Goal: Task Accomplishment & Management: Complete application form

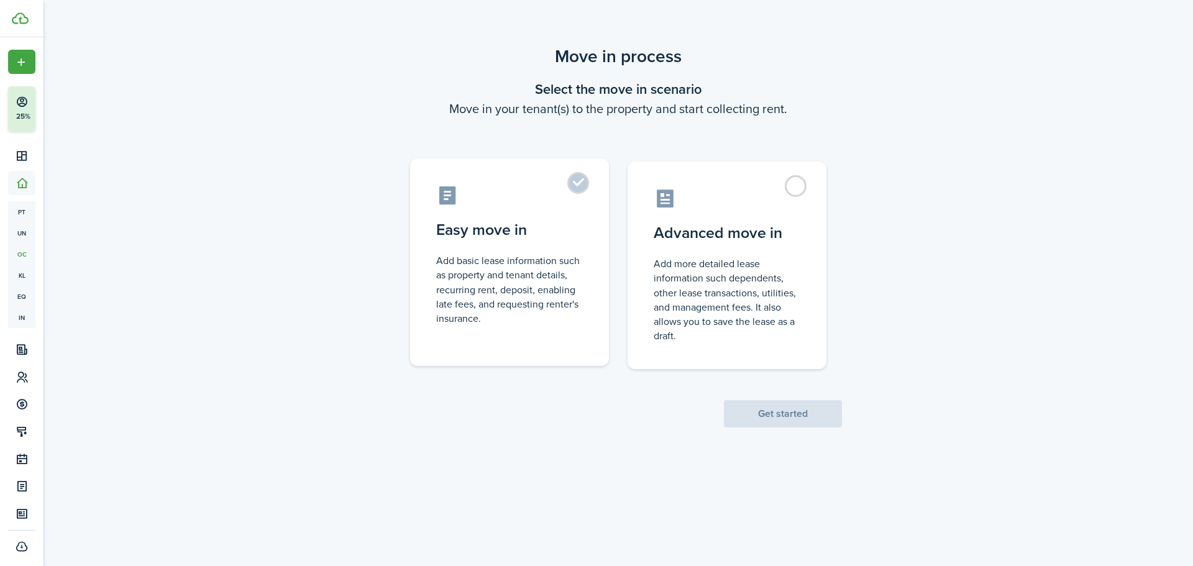
click at [580, 188] on label "Easy move in Add basic lease information such as property and tenant details, r…" at bounding box center [509, 261] width 199 height 207
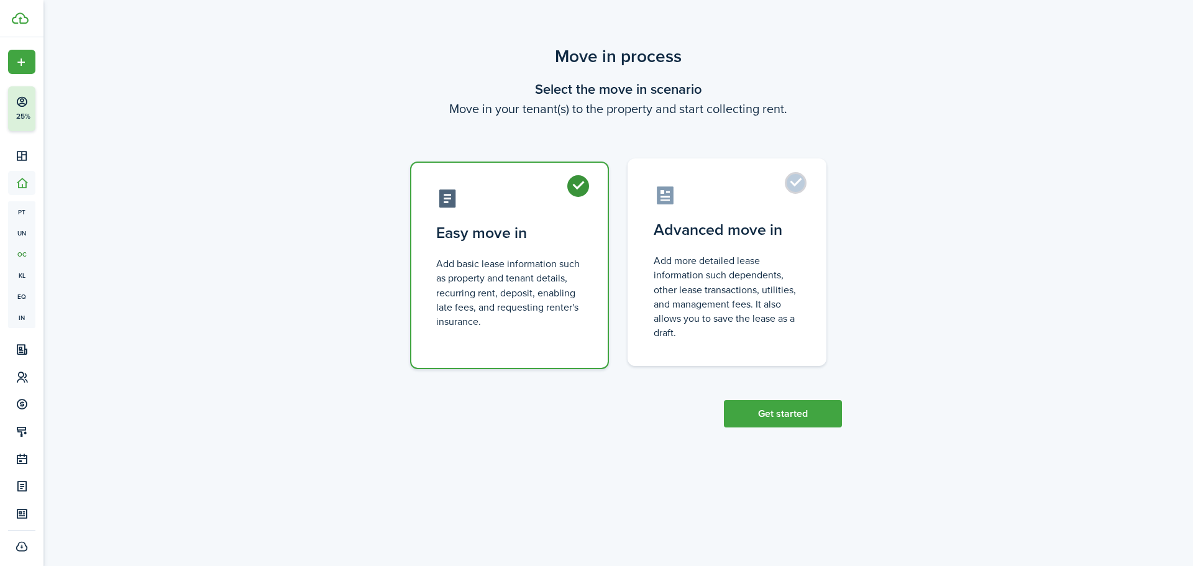
click at [747, 328] on control-radio-card-description "Add more detailed lease information such dependents, other lease transactions, …" at bounding box center [727, 296] width 147 height 86
radio input "false"
radio input "true"
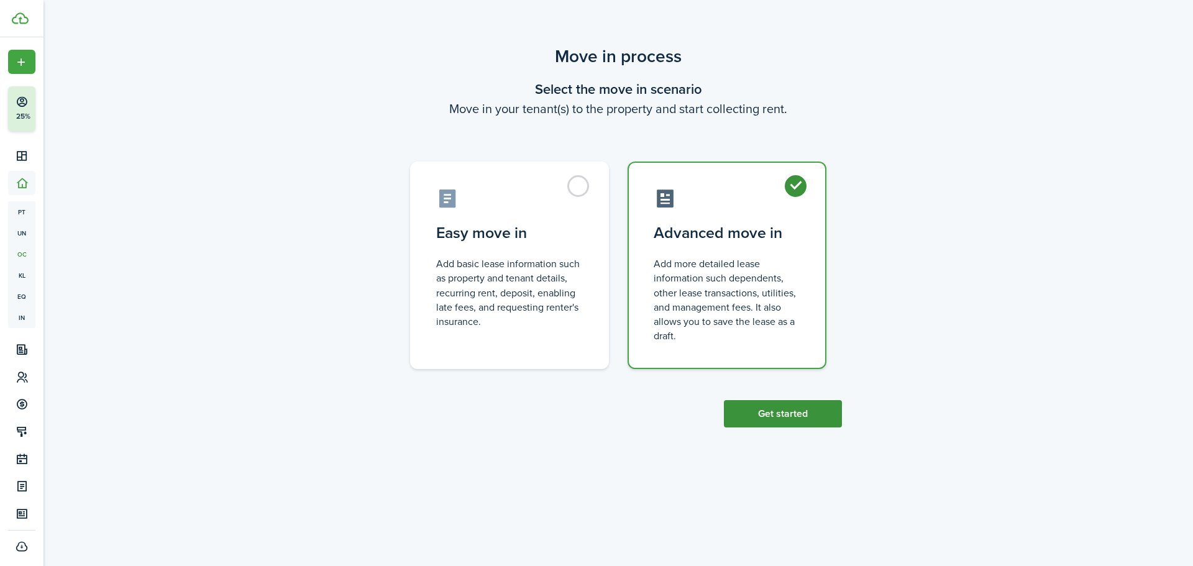
click at [777, 405] on button "Get started" at bounding box center [783, 413] width 118 height 27
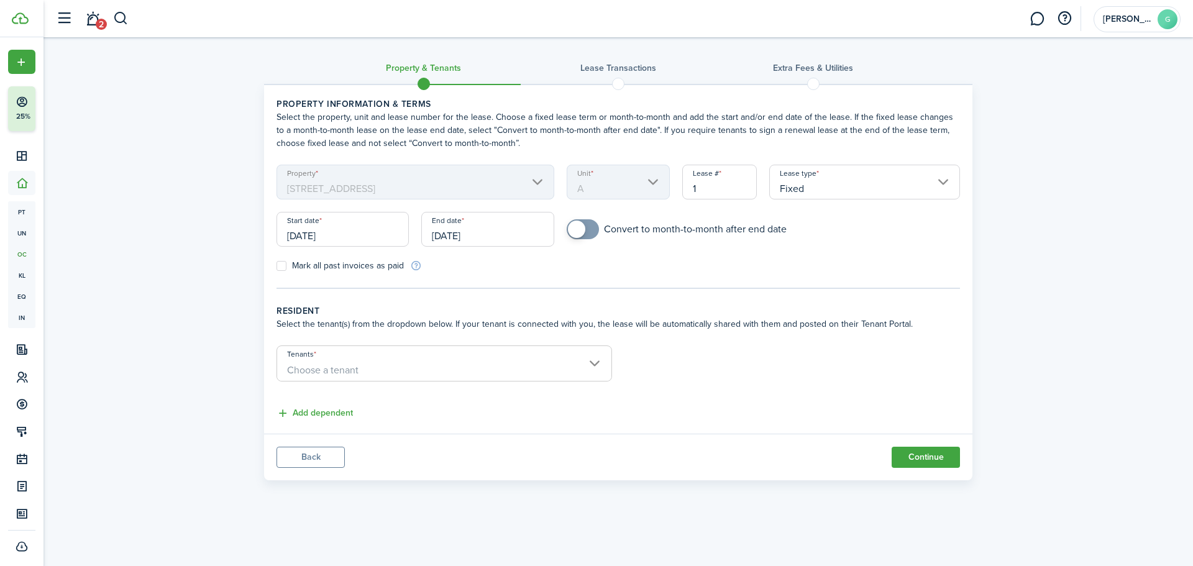
click at [860, 188] on input "Fixed" at bounding box center [864, 182] width 191 height 35
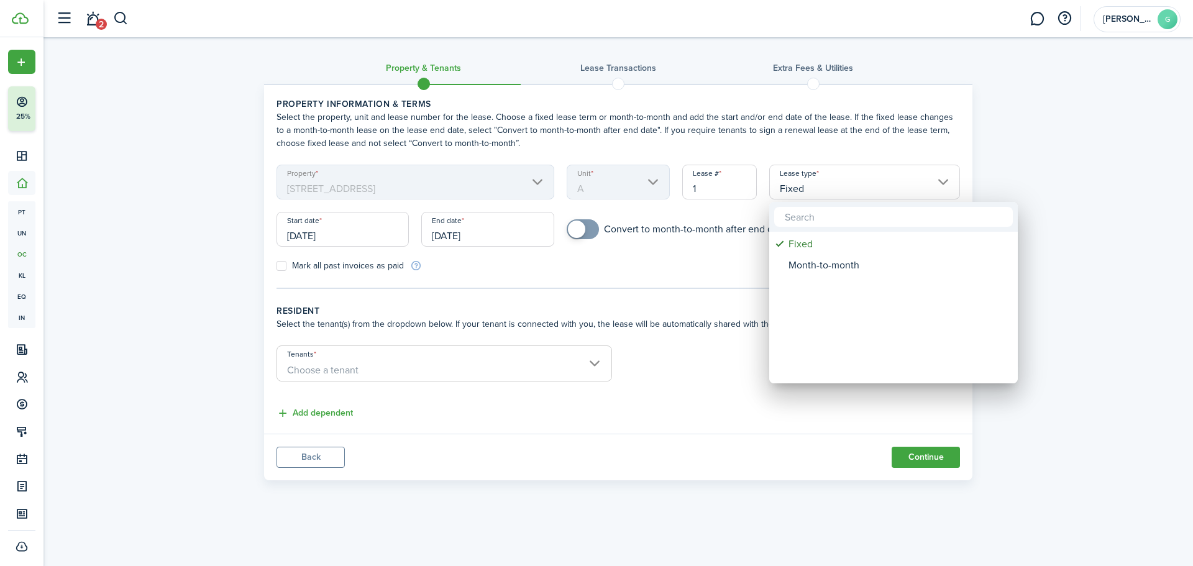
click at [860, 188] on div at bounding box center [597, 283] width 1392 height 765
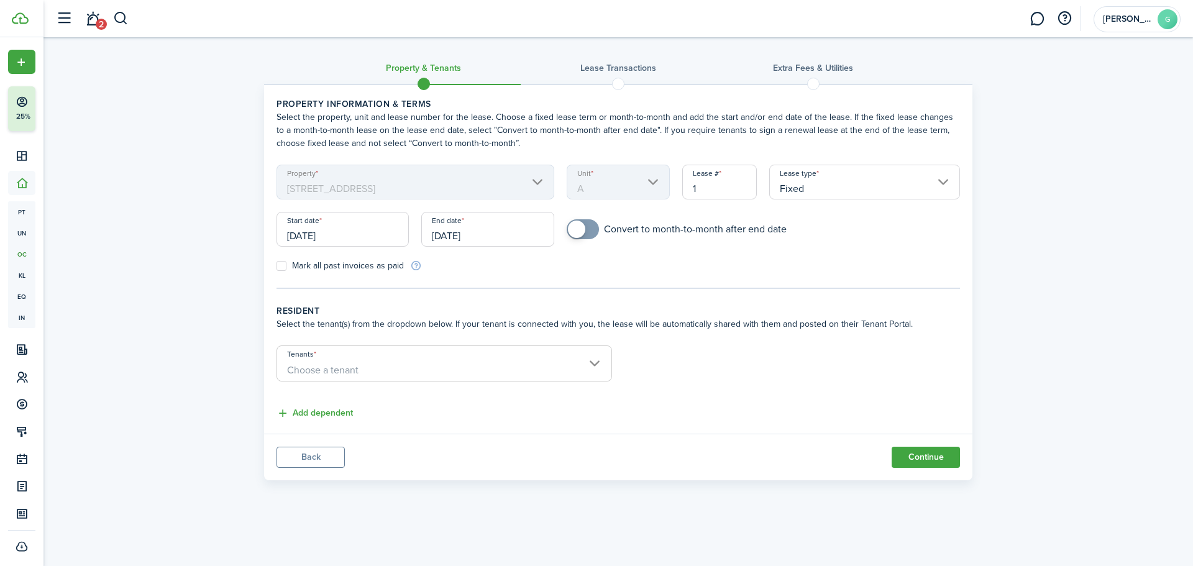
click at [991, 189] on div "Property & Tenants Lease Transactions Extra fees & Utilities Property informati…" at bounding box center [617, 261] width 1149 height 449
click at [385, 365] on span "Choose a tenant" at bounding box center [444, 370] width 334 height 21
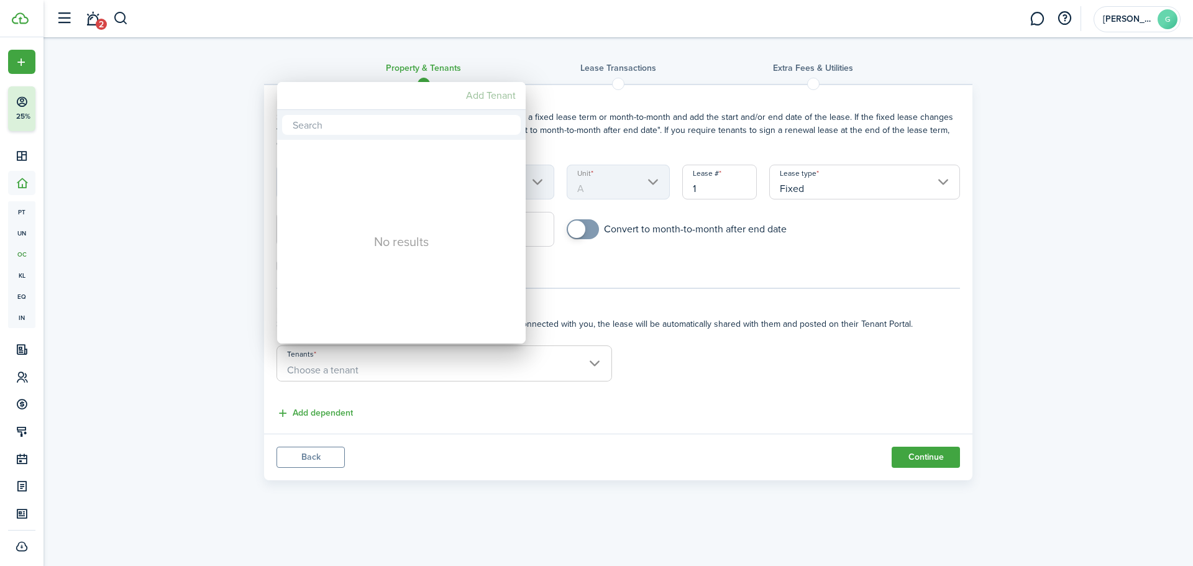
click at [485, 89] on mbsc-button "Add Tenant" at bounding box center [491, 95] width 60 height 22
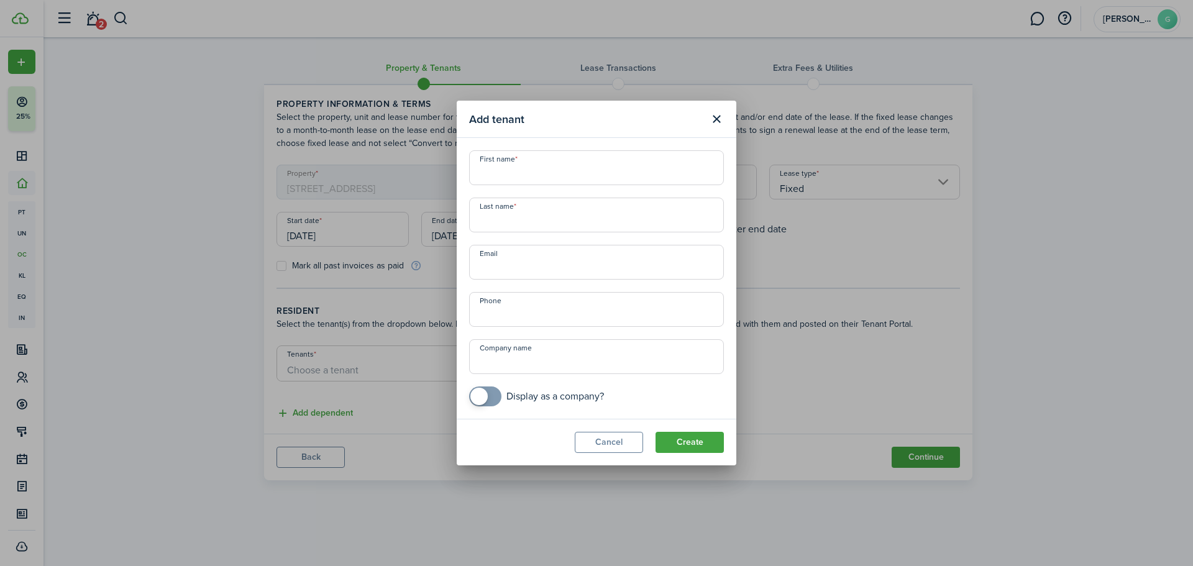
click at [543, 167] on input "First name" at bounding box center [596, 167] width 255 height 35
type input "Liena"
type input "[PERSON_NAME]"
type input "[EMAIL_ADDRESS][DOMAIN_NAME]"
type input "[PHONE_NUMBER]"
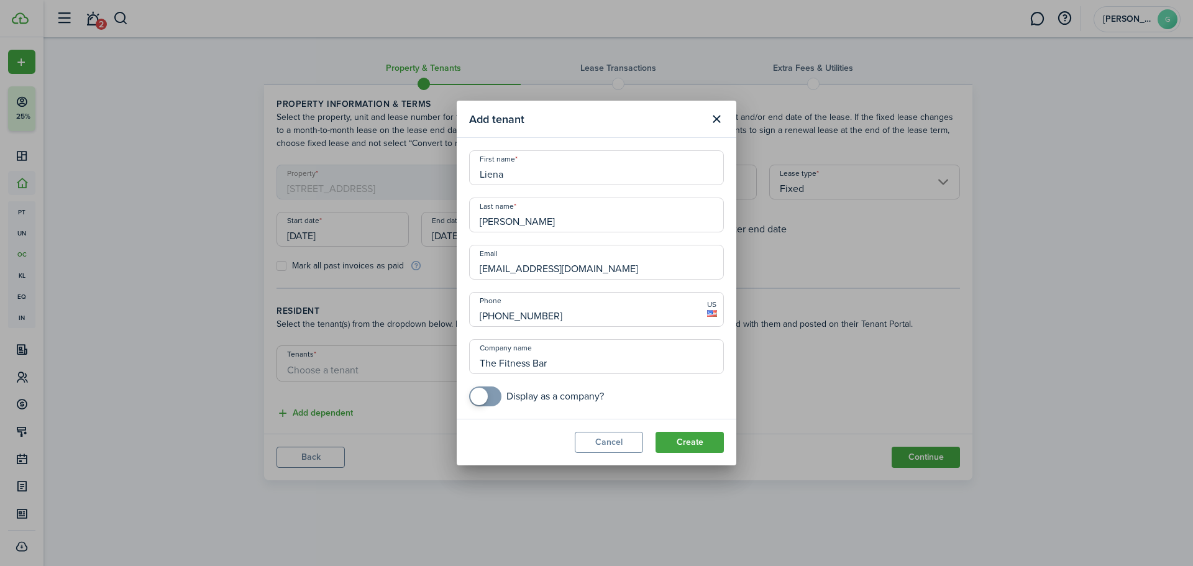
type input "The Fitness Bar"
checkbox input "true"
click at [491, 394] on span at bounding box center [485, 396] width 12 height 20
click at [689, 447] on button "Create" at bounding box center [689, 442] width 68 height 21
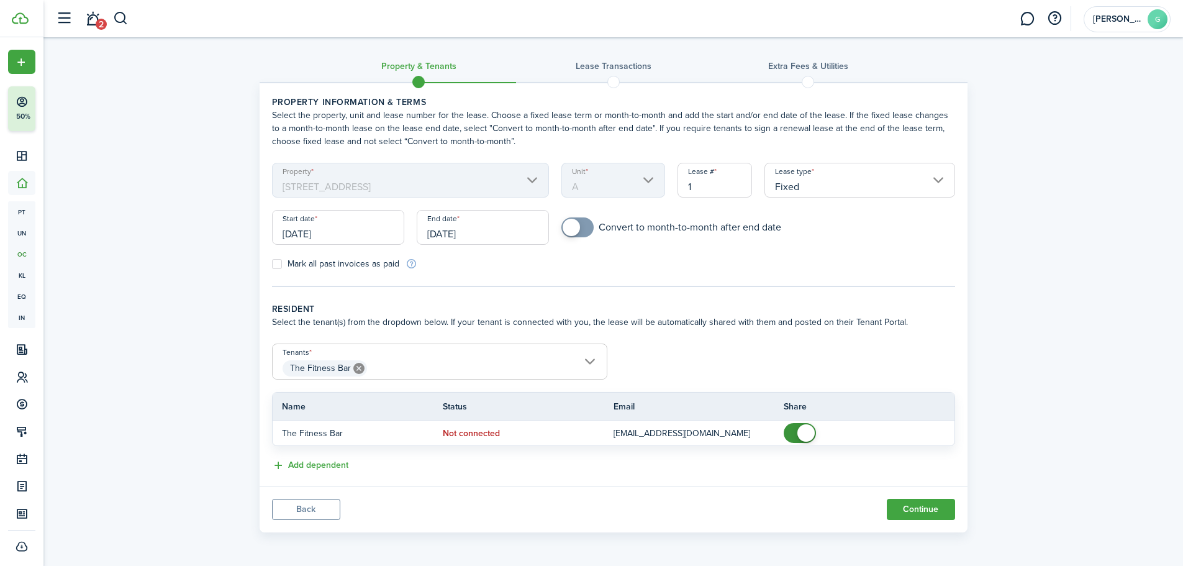
scroll to position [2, 0]
click at [1021, 369] on div "Property & Tenants Lease Transactions Extra fees & Utilities Property informati…" at bounding box center [613, 286] width 1140 height 503
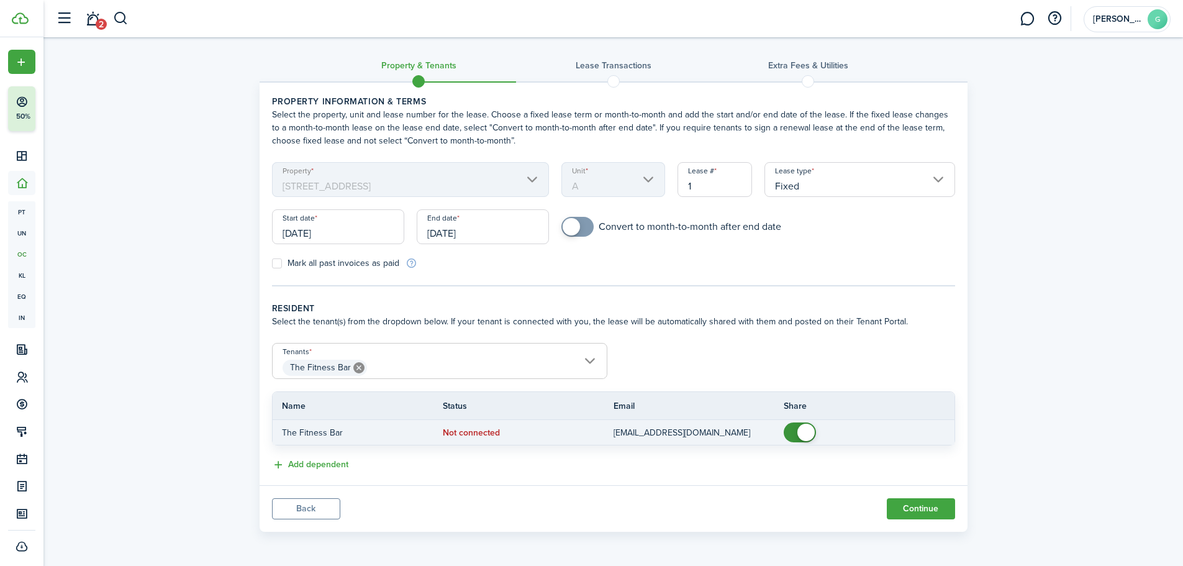
checkbox input "false"
click at [809, 436] on span at bounding box center [806, 432] width 17 height 17
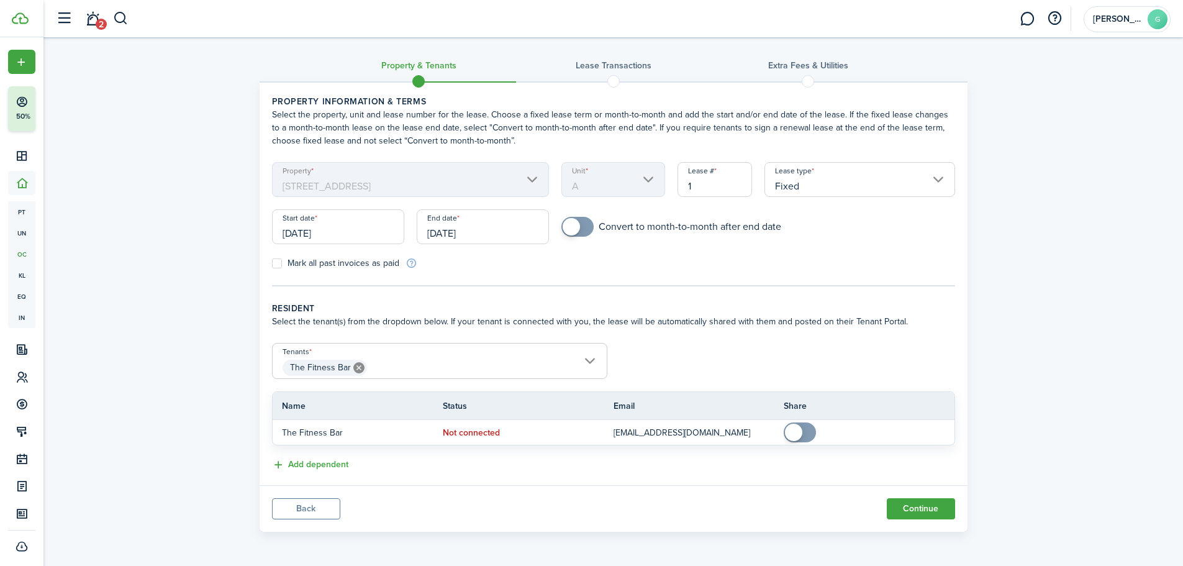
click at [1023, 411] on div "Property & Tenants Lease Transactions Extra fees & Utilities Property informati…" at bounding box center [613, 286] width 1140 height 503
click at [925, 502] on button "Continue" at bounding box center [921, 508] width 68 height 21
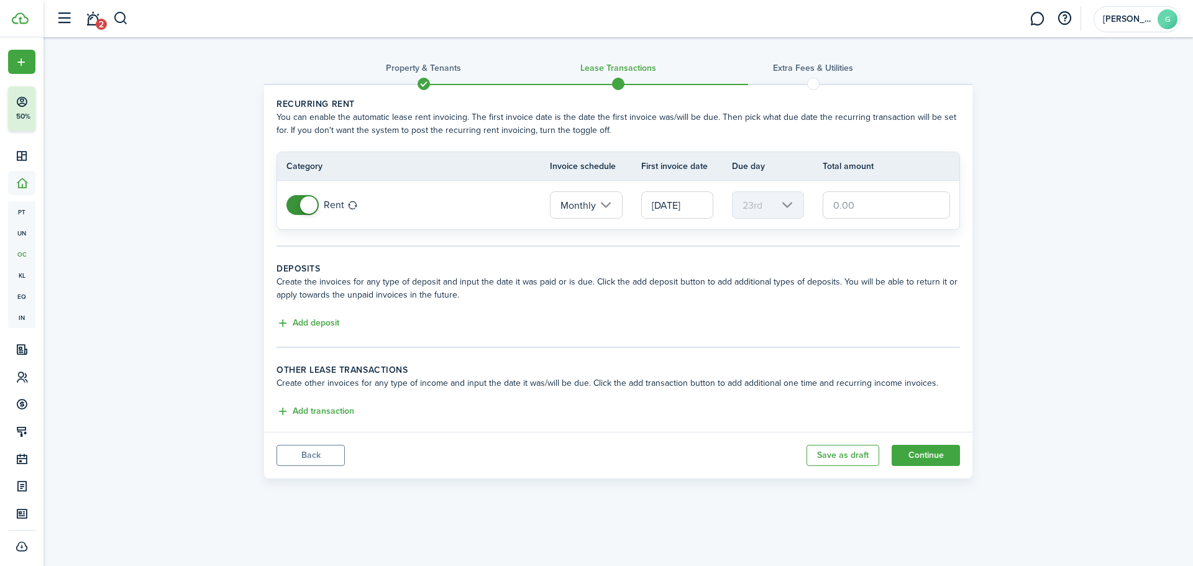
click at [663, 209] on input "[DATE]" at bounding box center [677, 204] width 72 height 27
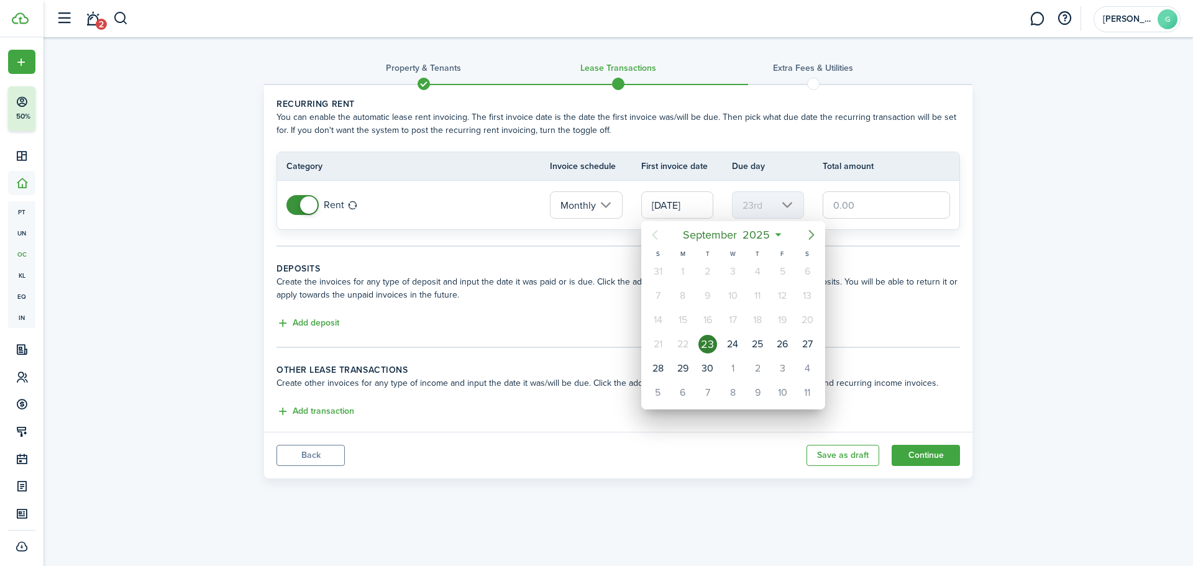
click at [818, 232] on icon "Next page" at bounding box center [811, 234] width 15 height 15
click at [658, 234] on icon "Previous page" at bounding box center [654, 234] width 15 height 15
click at [814, 234] on icon "Next page" at bounding box center [811, 234] width 15 height 15
click at [812, 229] on icon "Next page" at bounding box center [811, 234] width 15 height 15
click at [815, 271] on div "1" at bounding box center [807, 271] width 19 height 19
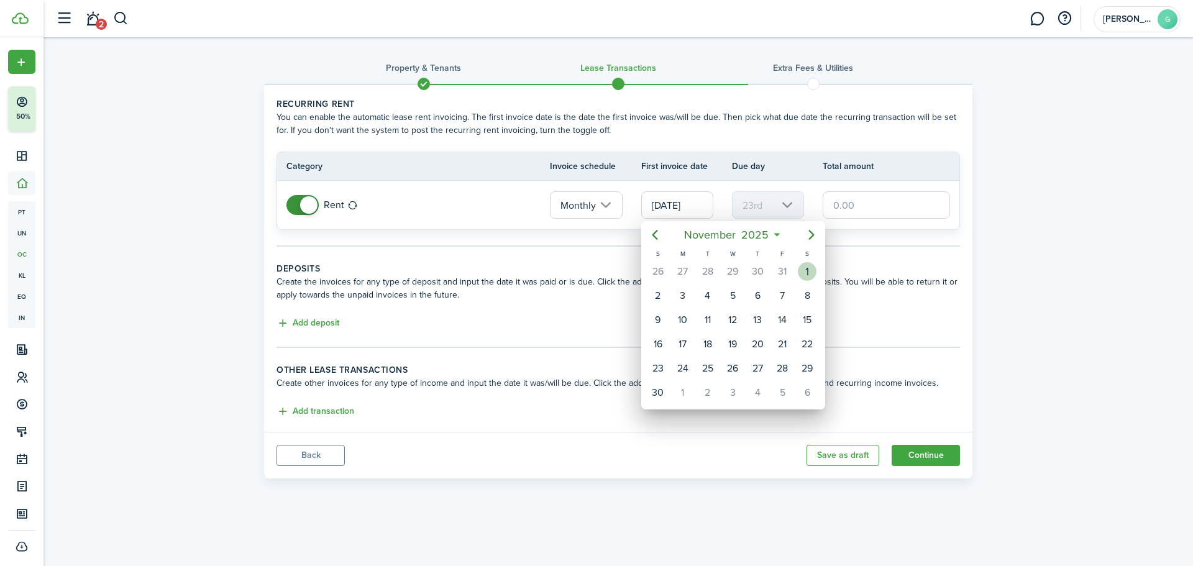
type input "[DATE]"
type input "1st"
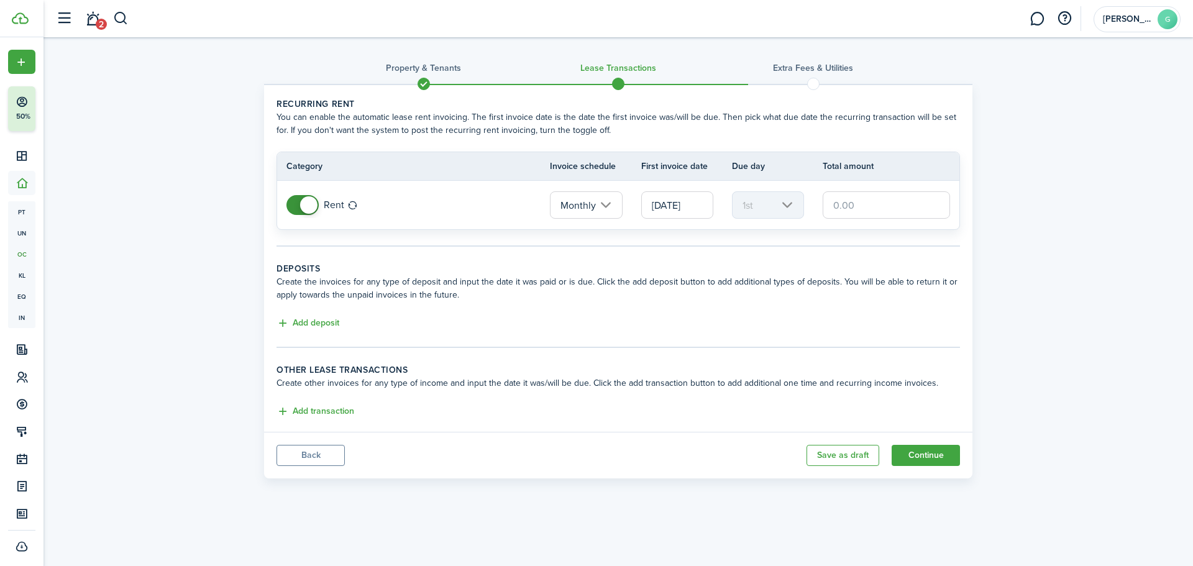
click at [1021, 265] on div "Property & Tenants Lease Transactions Extra fees & Utilities Recurring rent You…" at bounding box center [617, 260] width 1149 height 447
click at [770, 205] on mbsc-scroller "1st" at bounding box center [768, 204] width 72 height 27
click at [1044, 221] on div "Property & Tenants Lease Transactions Extra fees & Utilities Recurring rent You…" at bounding box center [617, 260] width 1149 height 447
click at [867, 206] on input "text" at bounding box center [885, 204] width 127 height 27
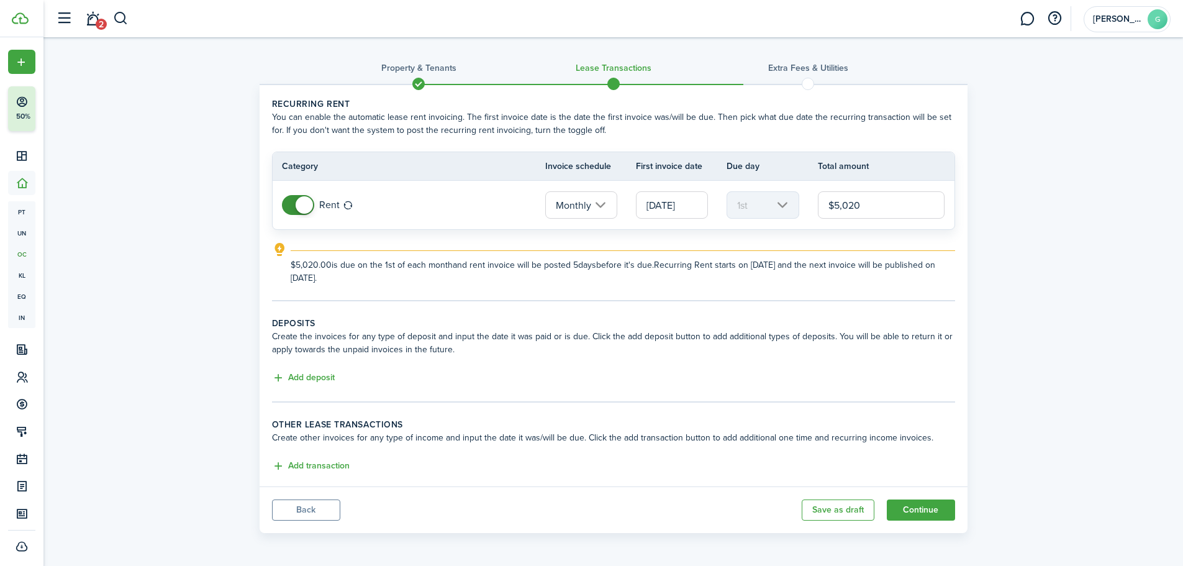
scroll to position [1, 0]
type input "$5,020.00"
click at [276, 465] on button "Add transaction" at bounding box center [311, 465] width 78 height 14
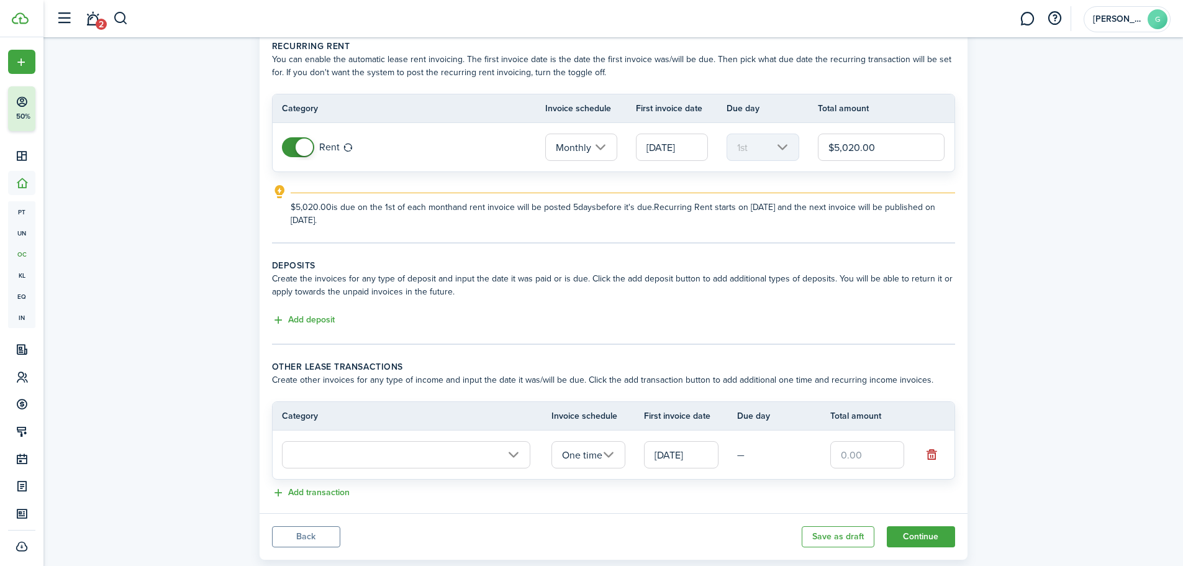
scroll to position [86, 0]
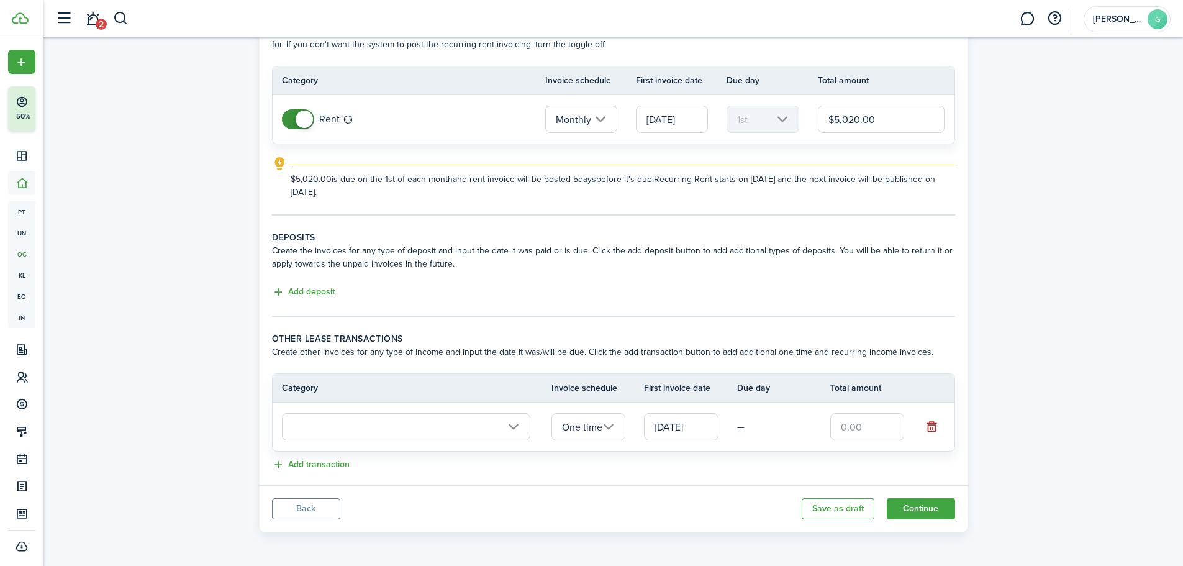
click at [508, 422] on input "text" at bounding box center [406, 426] width 248 height 27
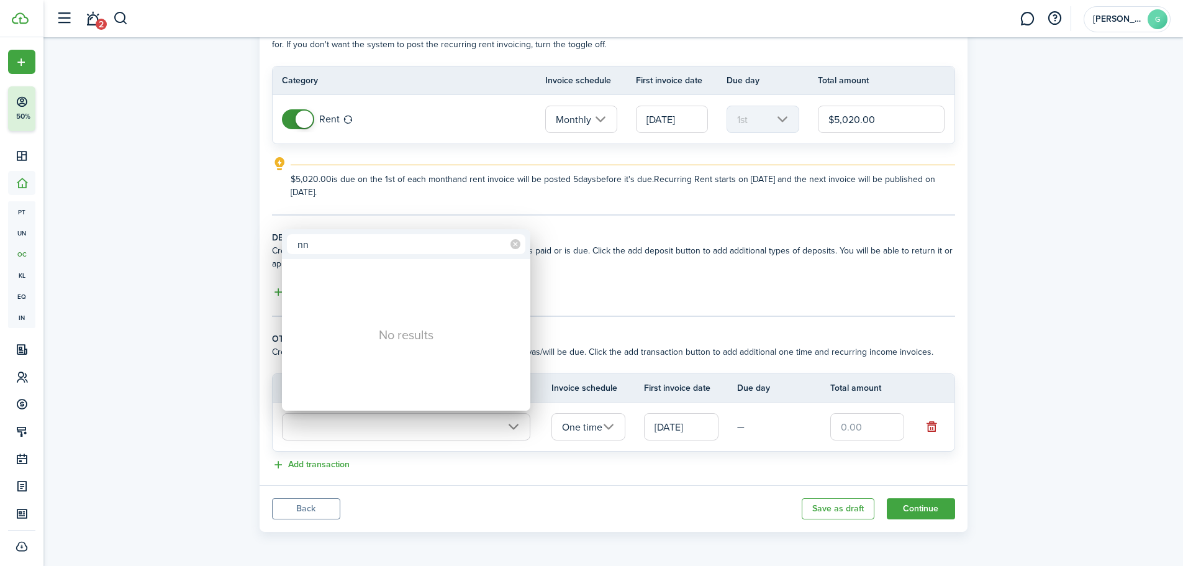
type input "n"
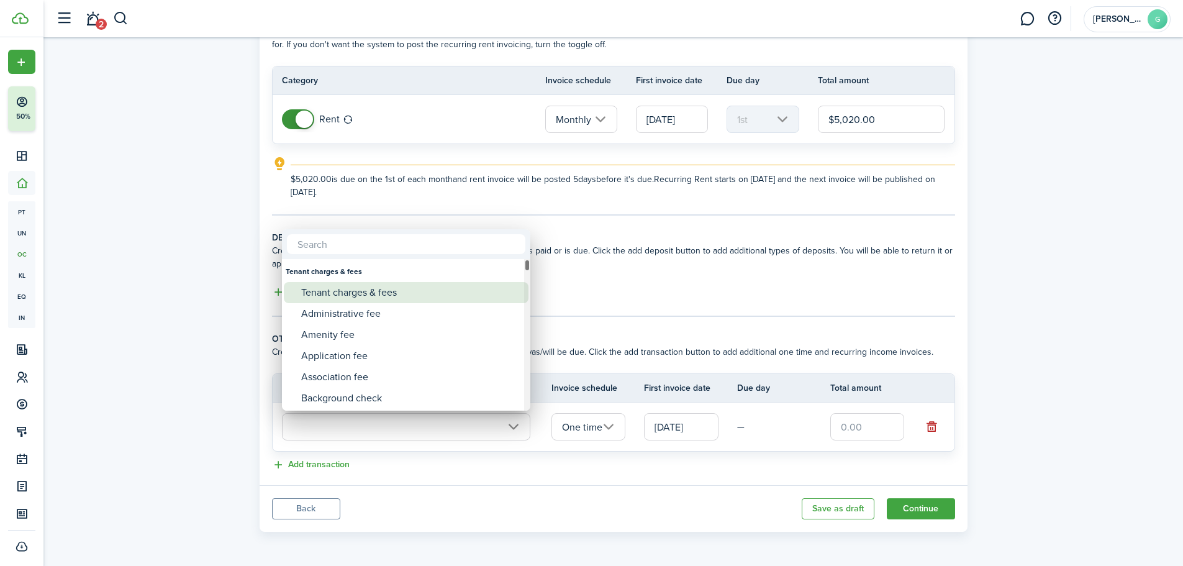
click at [412, 288] on div "Tenant charges & fees" at bounding box center [411, 292] width 220 height 21
type input "Tenant charges & fees"
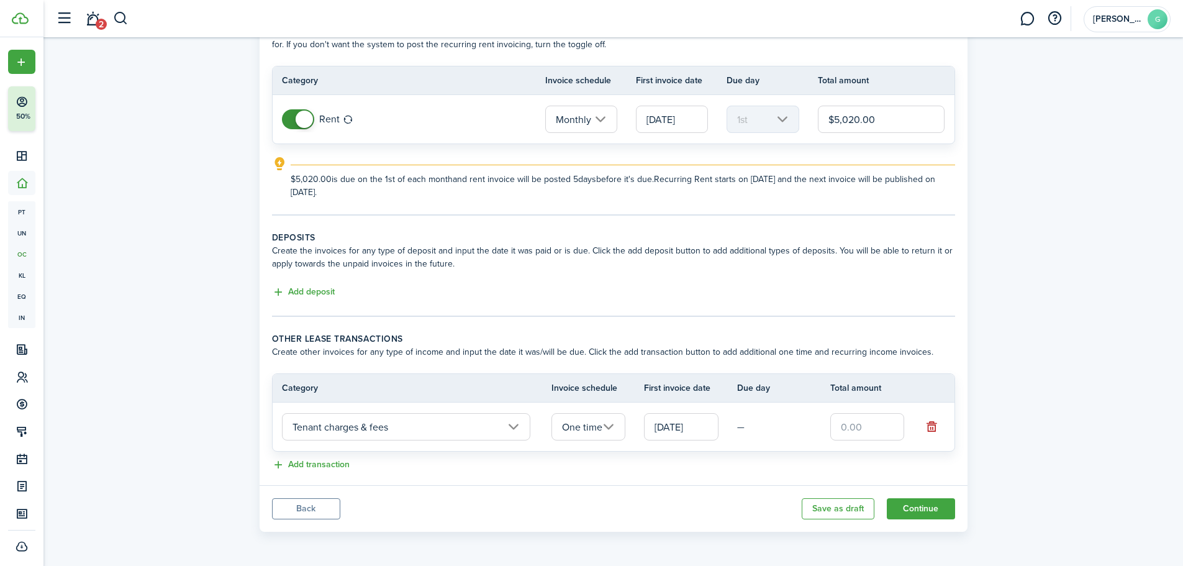
click at [652, 297] on div "Add deposit" at bounding box center [613, 292] width 683 height 15
click at [603, 429] on input "One time" at bounding box center [589, 426] width 75 height 27
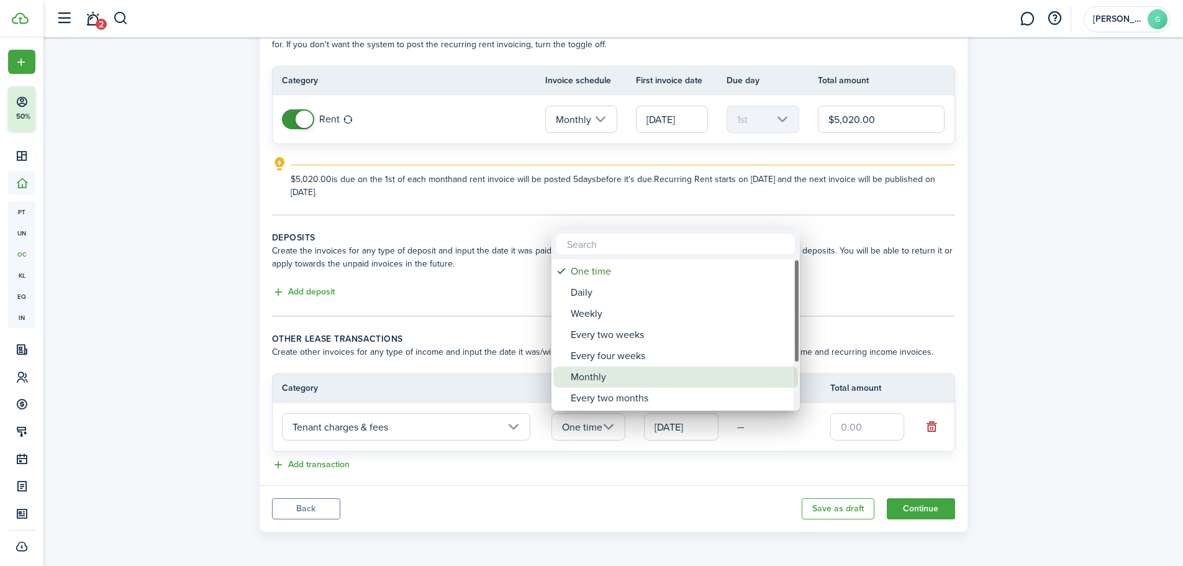
click at [614, 375] on div "Monthly" at bounding box center [681, 377] width 220 height 21
type input "Monthly"
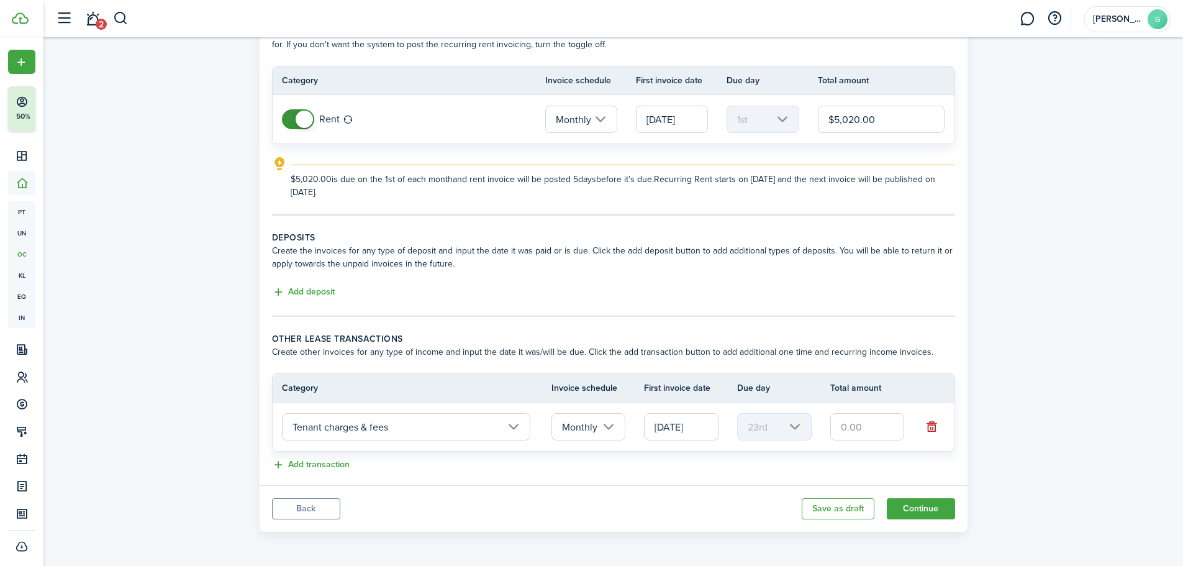
click at [744, 310] on tc-wizard-step "Deposits Create the invoices for any type of deposit and input the date it was …" at bounding box center [613, 274] width 683 height 86
click at [787, 431] on mbsc-scroller "23rd" at bounding box center [774, 426] width 75 height 27
click at [674, 426] on input "[DATE]" at bounding box center [681, 426] width 75 height 27
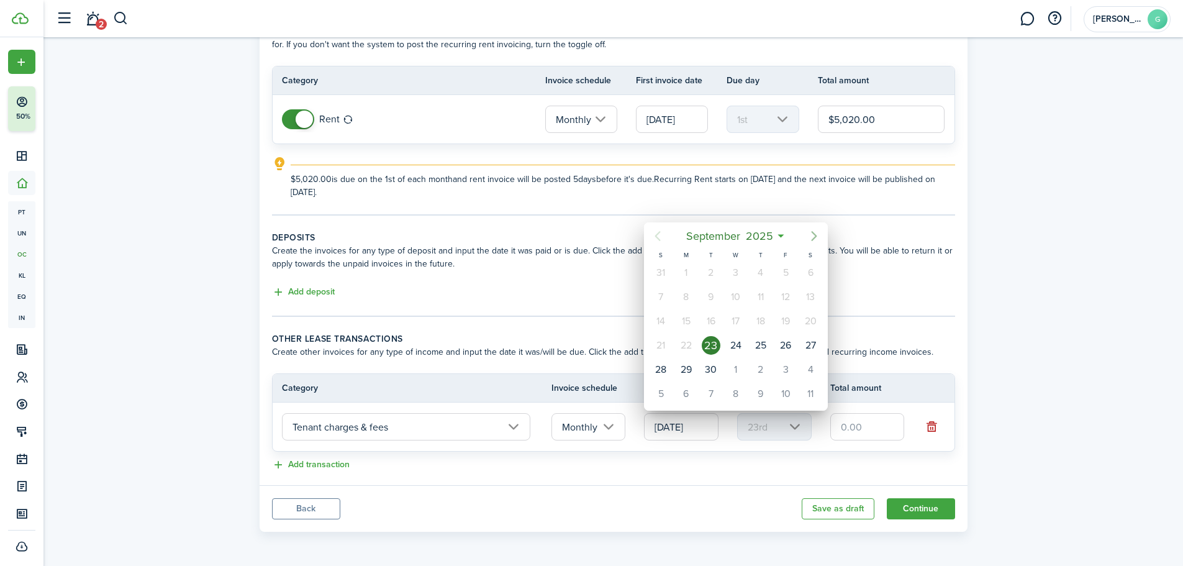
click at [810, 237] on icon "Next page" at bounding box center [814, 236] width 15 height 15
click at [811, 275] on div "1" at bounding box center [810, 272] width 19 height 19
type input "[DATE]"
type input "1st"
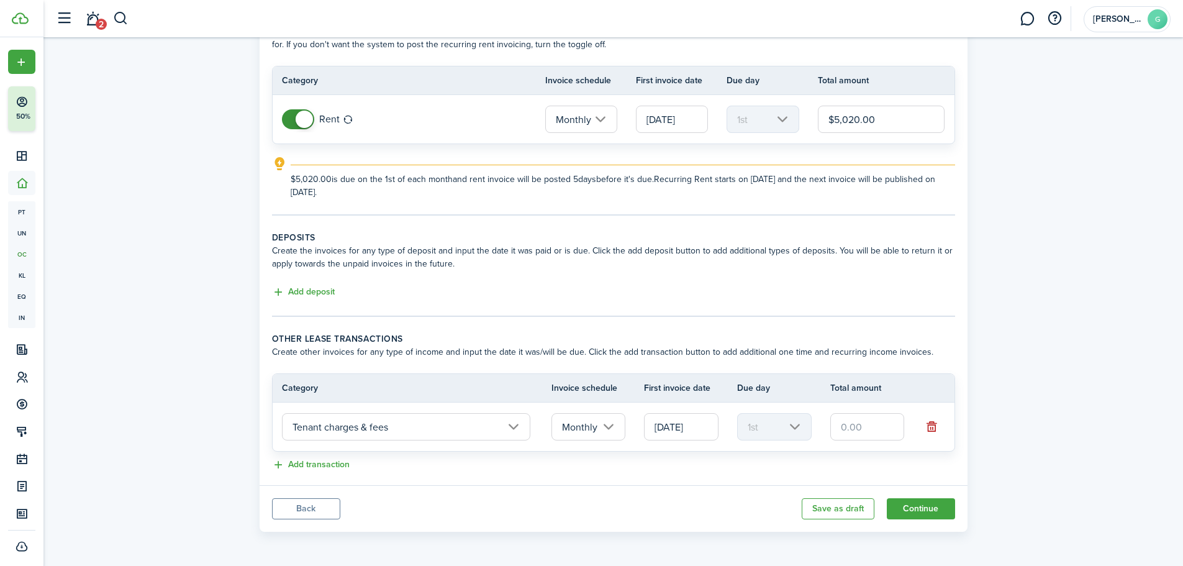
click at [905, 305] on tc-wizard-step "Deposits Create the invoices for any type of deposit and input the date it was …" at bounding box center [613, 274] width 683 height 86
click at [856, 462] on div "Add transaction" at bounding box center [613, 465] width 683 height 15
click at [864, 429] on input "text" at bounding box center [868, 426] width 75 height 27
click at [938, 427] on button "button" at bounding box center [931, 426] width 17 height 17
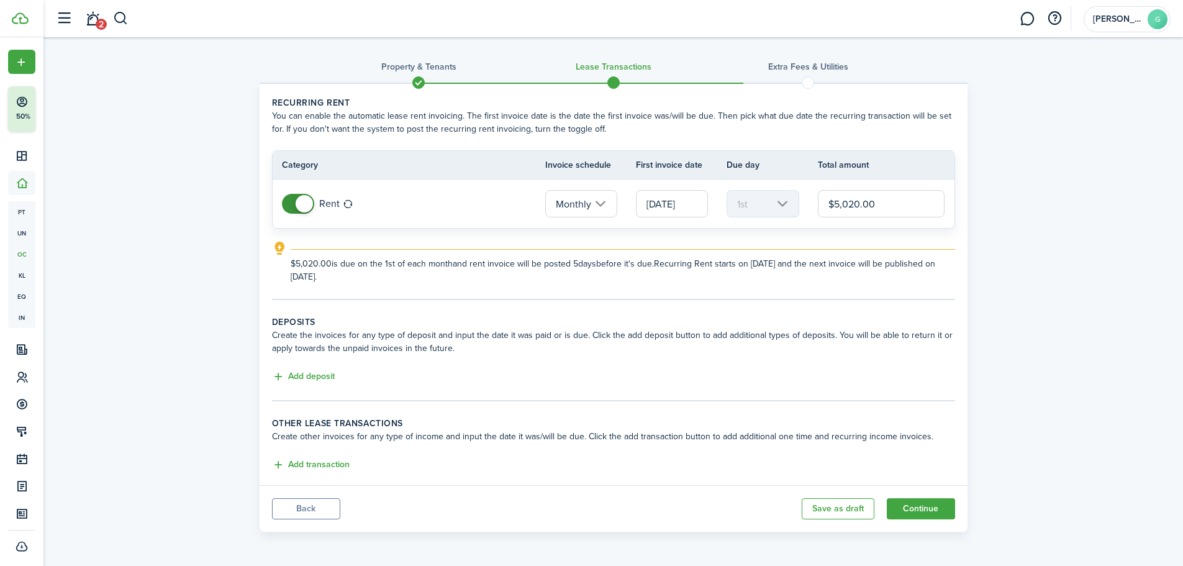
scroll to position [1, 0]
click at [930, 506] on button "Continue" at bounding box center [921, 508] width 68 height 21
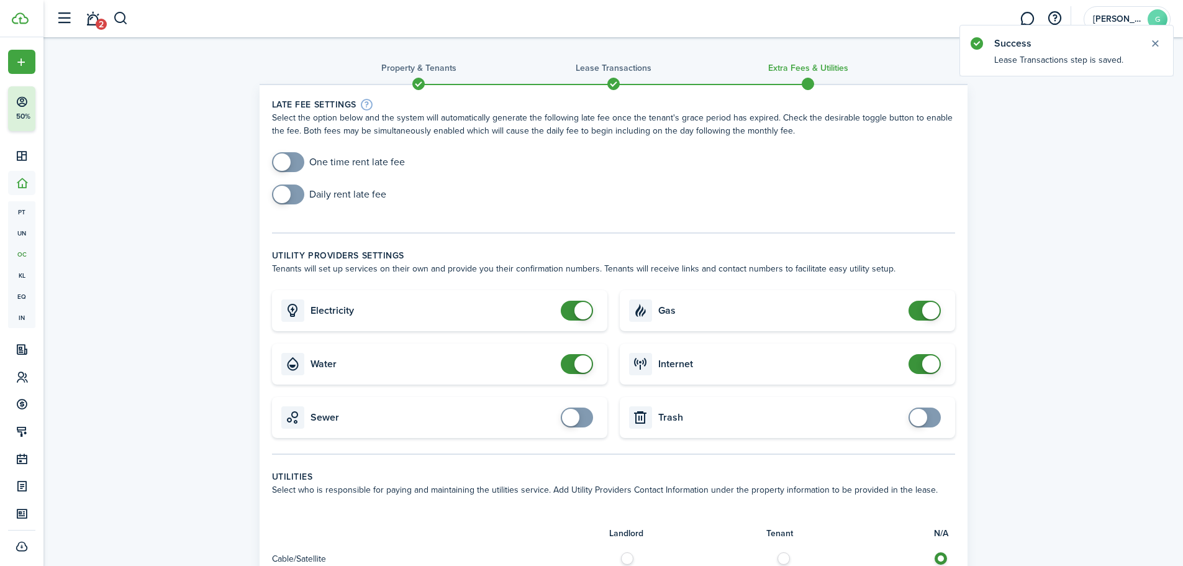
click at [372, 163] on input "checkbox" at bounding box center [338, 162] width 133 height 20
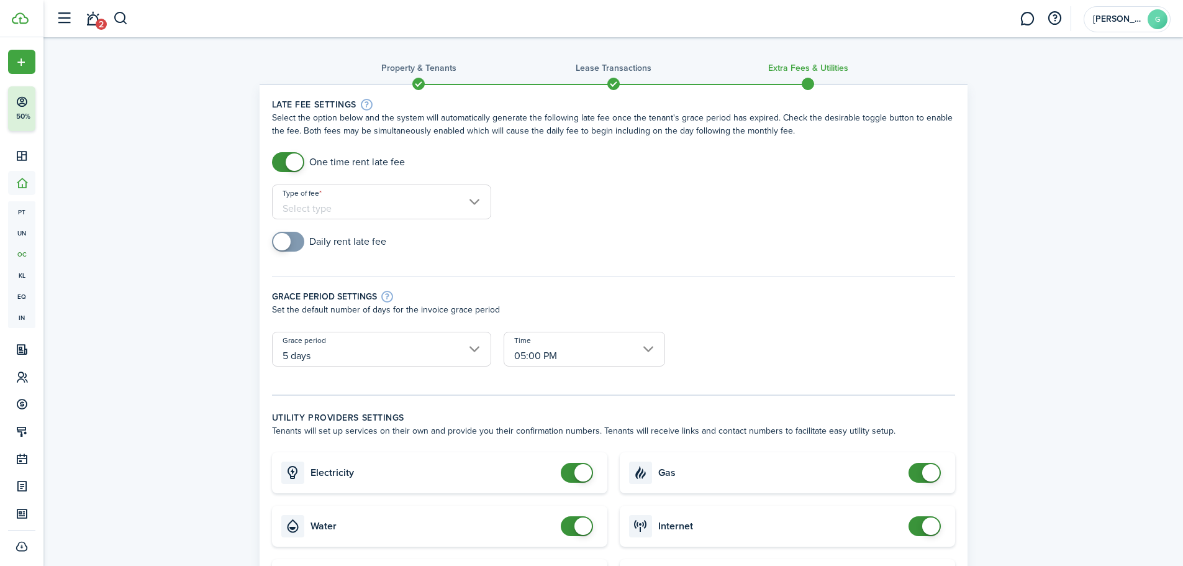
click at [372, 163] on input "checkbox" at bounding box center [338, 162] width 133 height 20
checkbox input "false"
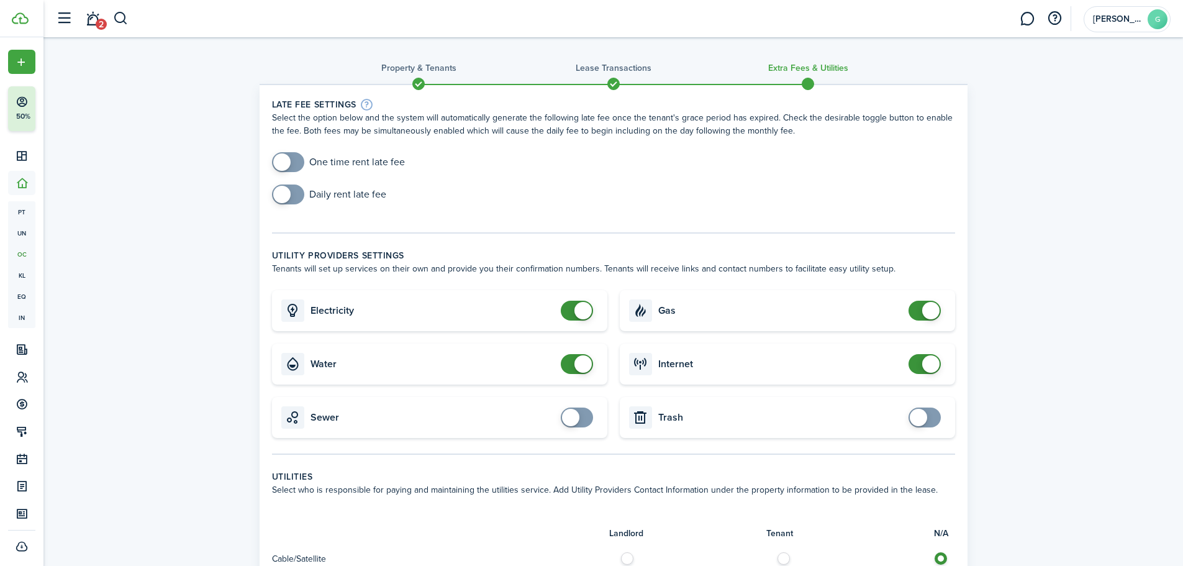
click at [639, 117] on wizard-step-header-description "Select the option below and the system will automatically generate the followin…" at bounding box center [613, 124] width 683 height 26
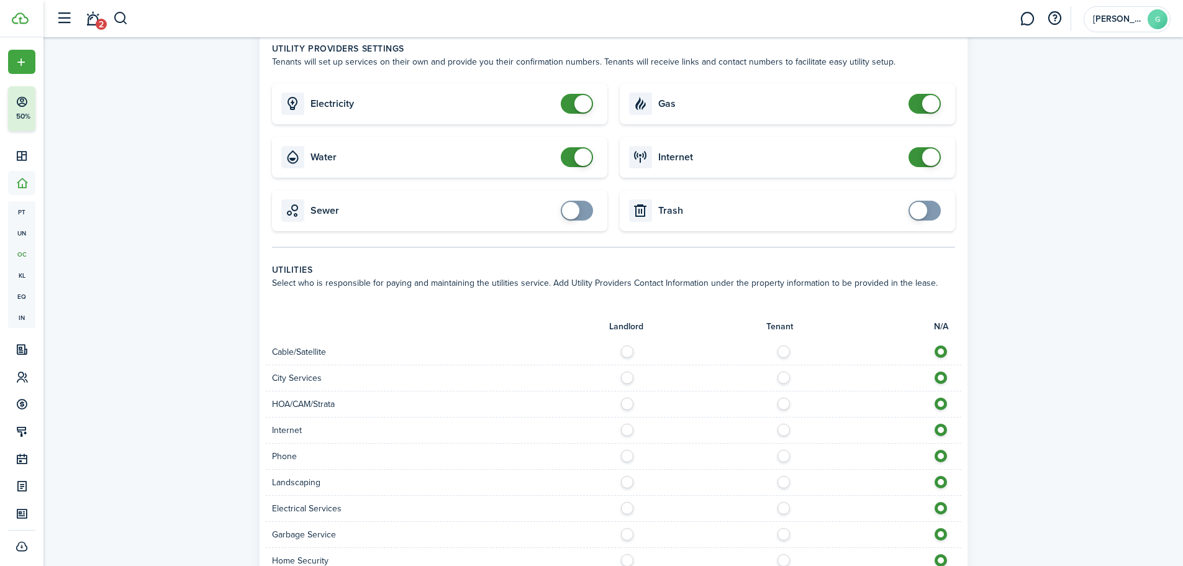
scroll to position [104, 0]
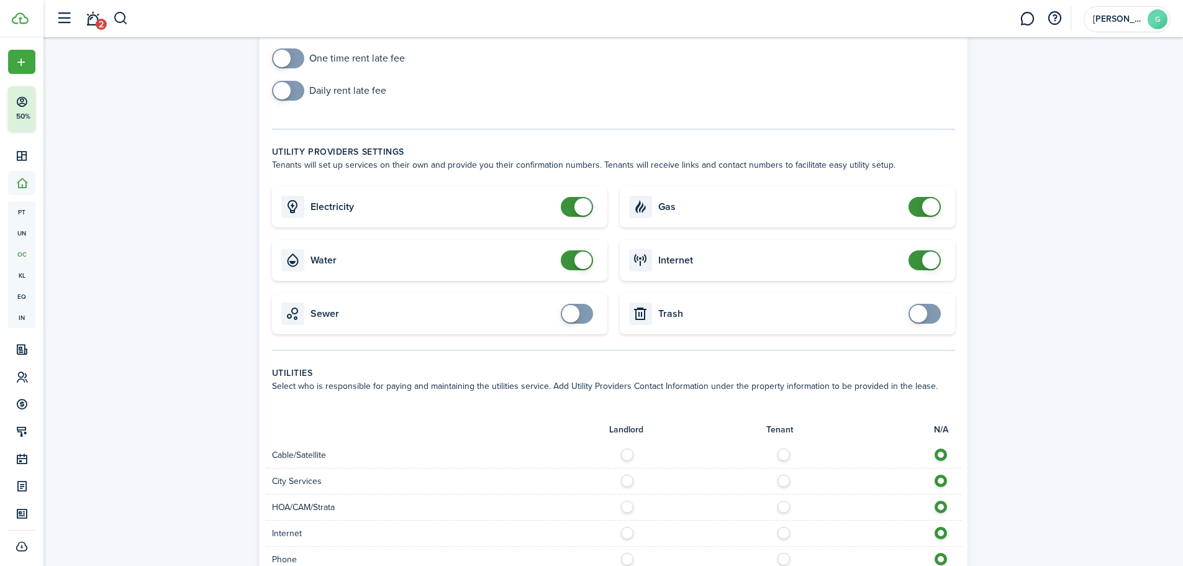
checkbox input "false"
click at [575, 207] on span at bounding box center [583, 206] width 17 height 17
checkbox input "false"
click at [582, 259] on span at bounding box center [583, 260] width 17 height 17
checkbox input "false"
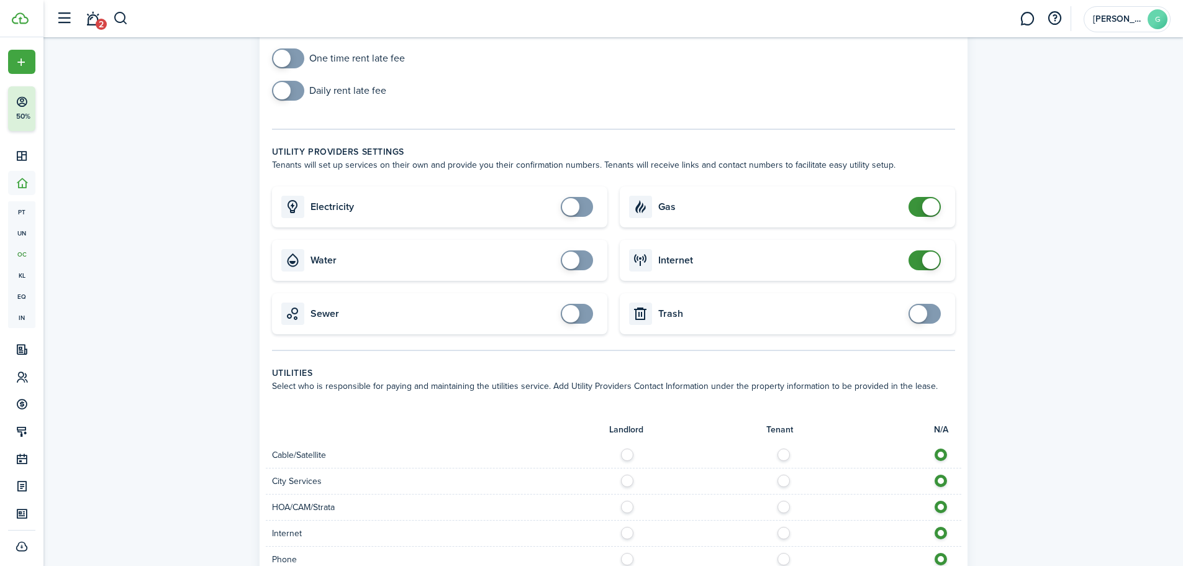
click at [925, 206] on span at bounding box center [931, 206] width 17 height 17
click at [1046, 199] on div "Property & Tenants Lease Transactions Extra fees & Utilities Late fee settings …" at bounding box center [613, 442] width 1140 height 1017
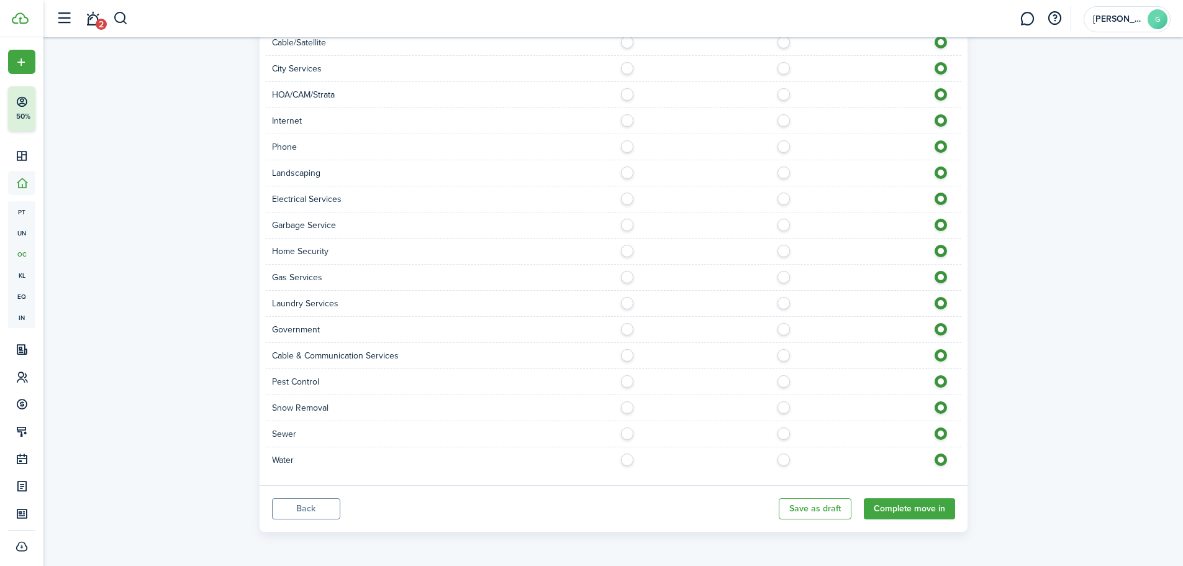
scroll to position [309, 0]
